Goal: Find specific page/section: Find specific page/section

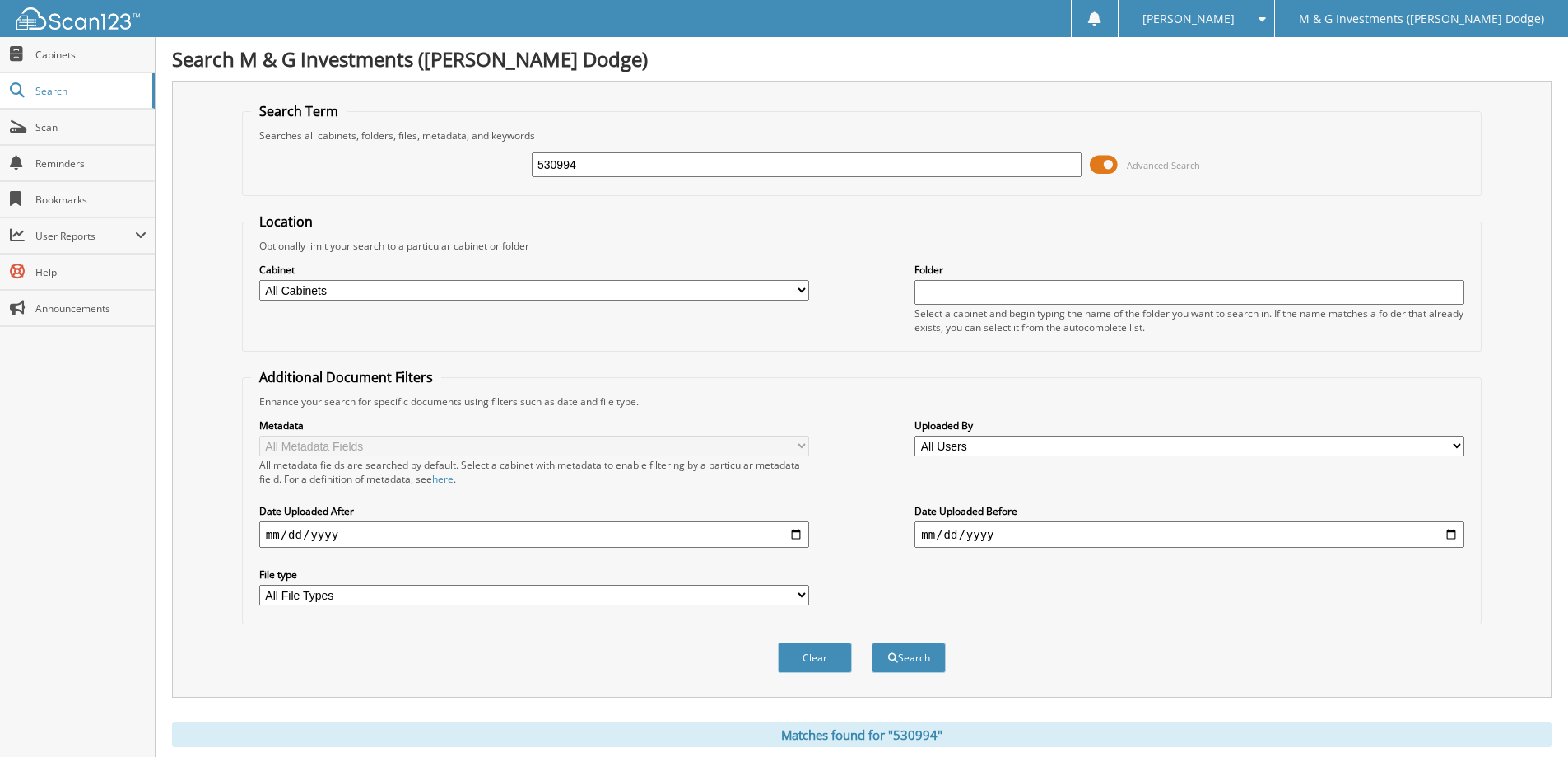
click at [590, 167] on input "530994" at bounding box center [807, 164] width 550 height 25
type input "542907"
click at [872, 643] on button "Search" at bounding box center [909, 658] width 74 height 31
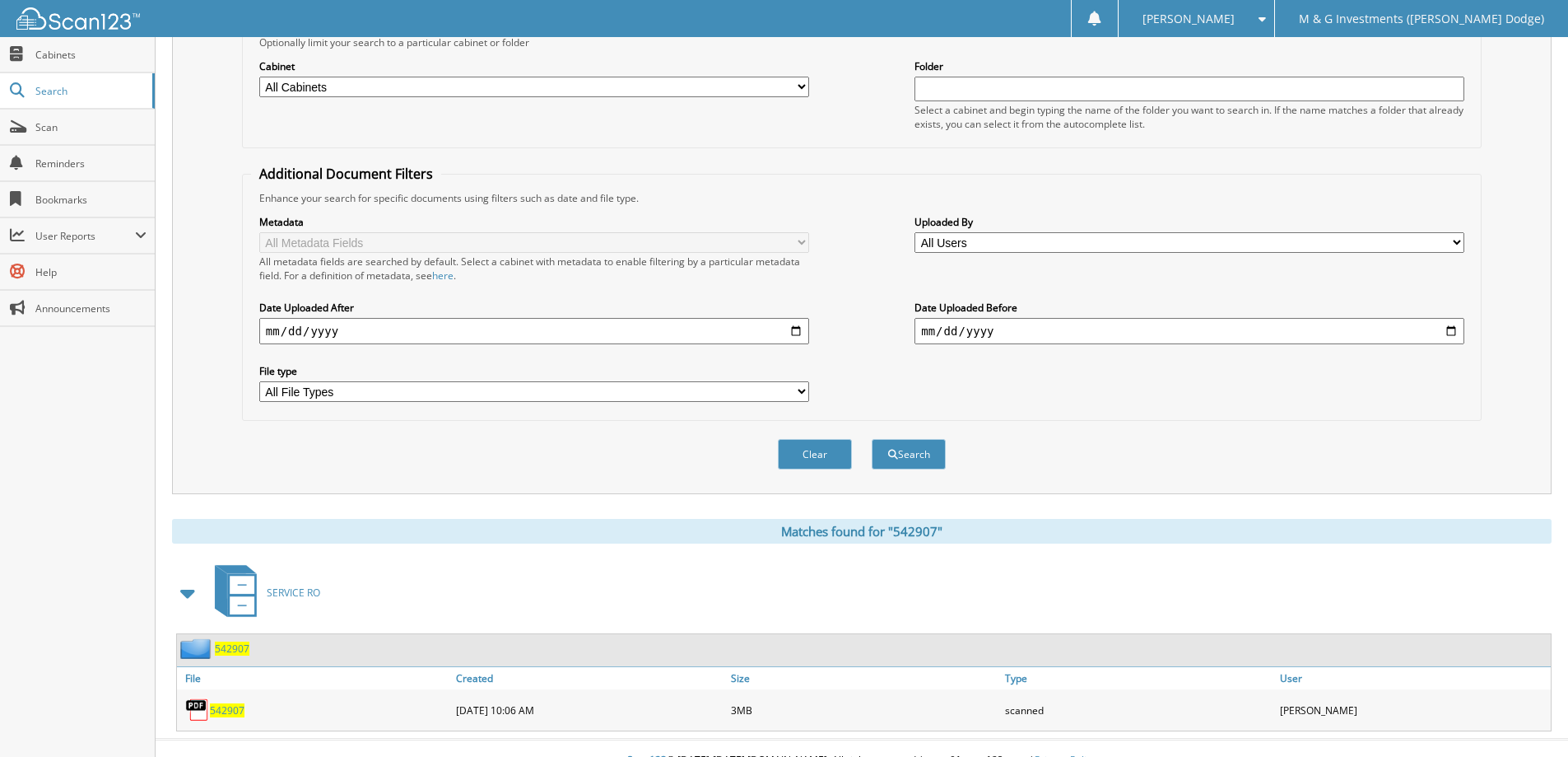
scroll to position [228, 0]
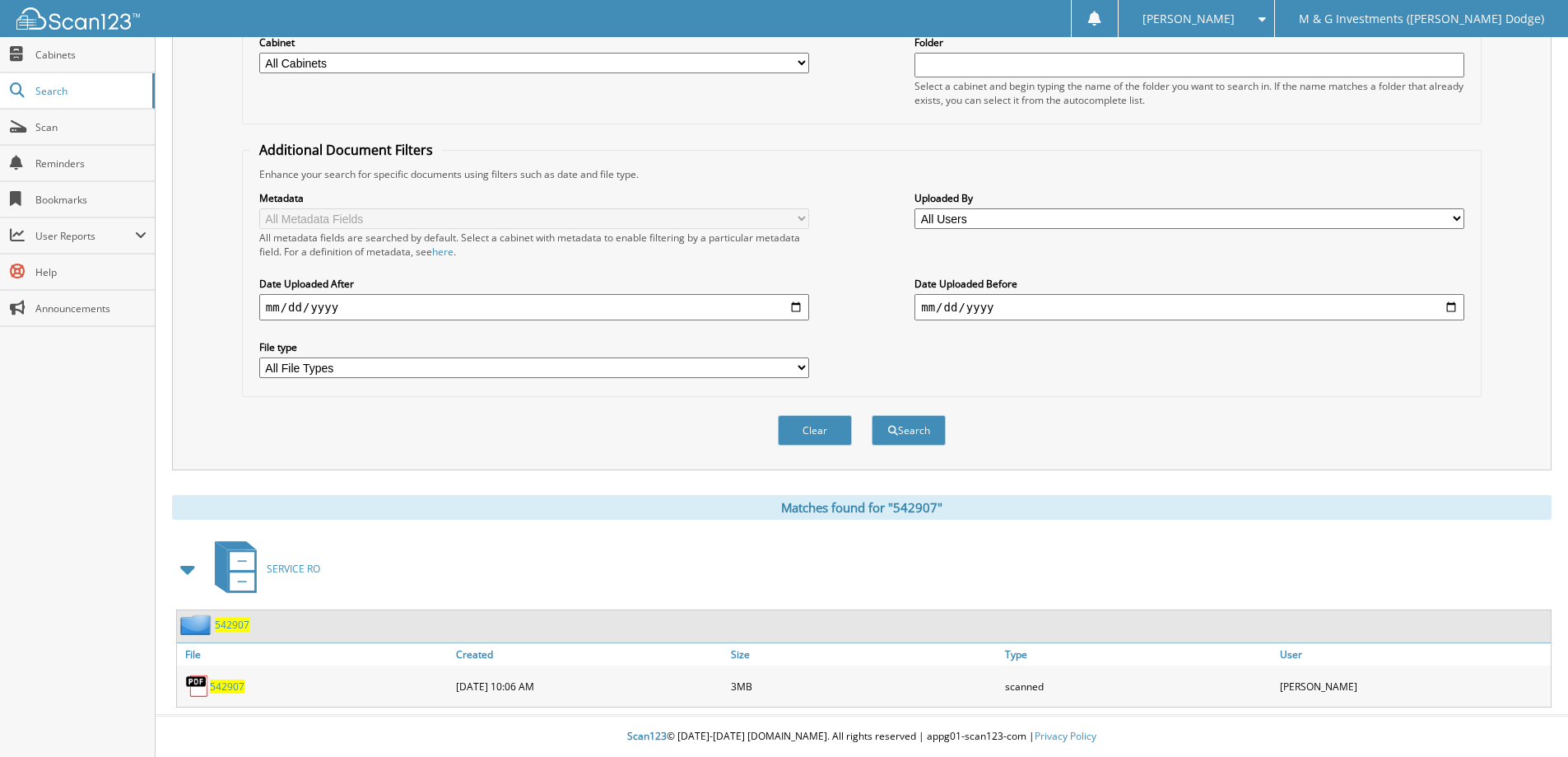
click at [226, 686] on span "542907" at bounding box center [227, 685] width 34 height 14
click at [807, 428] on button "Clear" at bounding box center [815, 430] width 74 height 31
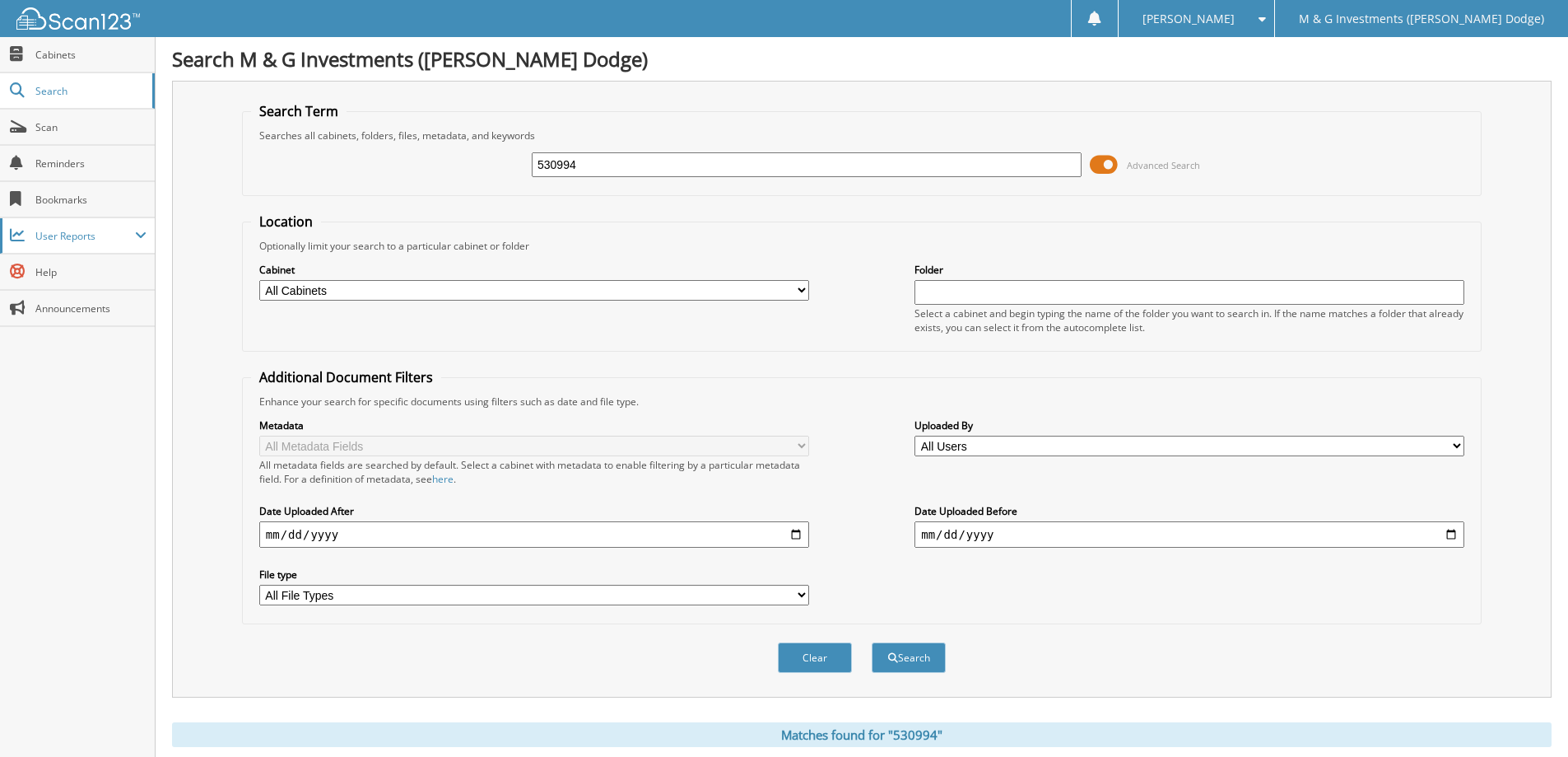
click at [100, 250] on span "User Reports" at bounding box center [77, 235] width 155 height 35
click at [105, 301] on span "All Recent Activity" at bounding box center [85, 307] width 121 height 15
